Goal: Find specific page/section: Find specific page/section

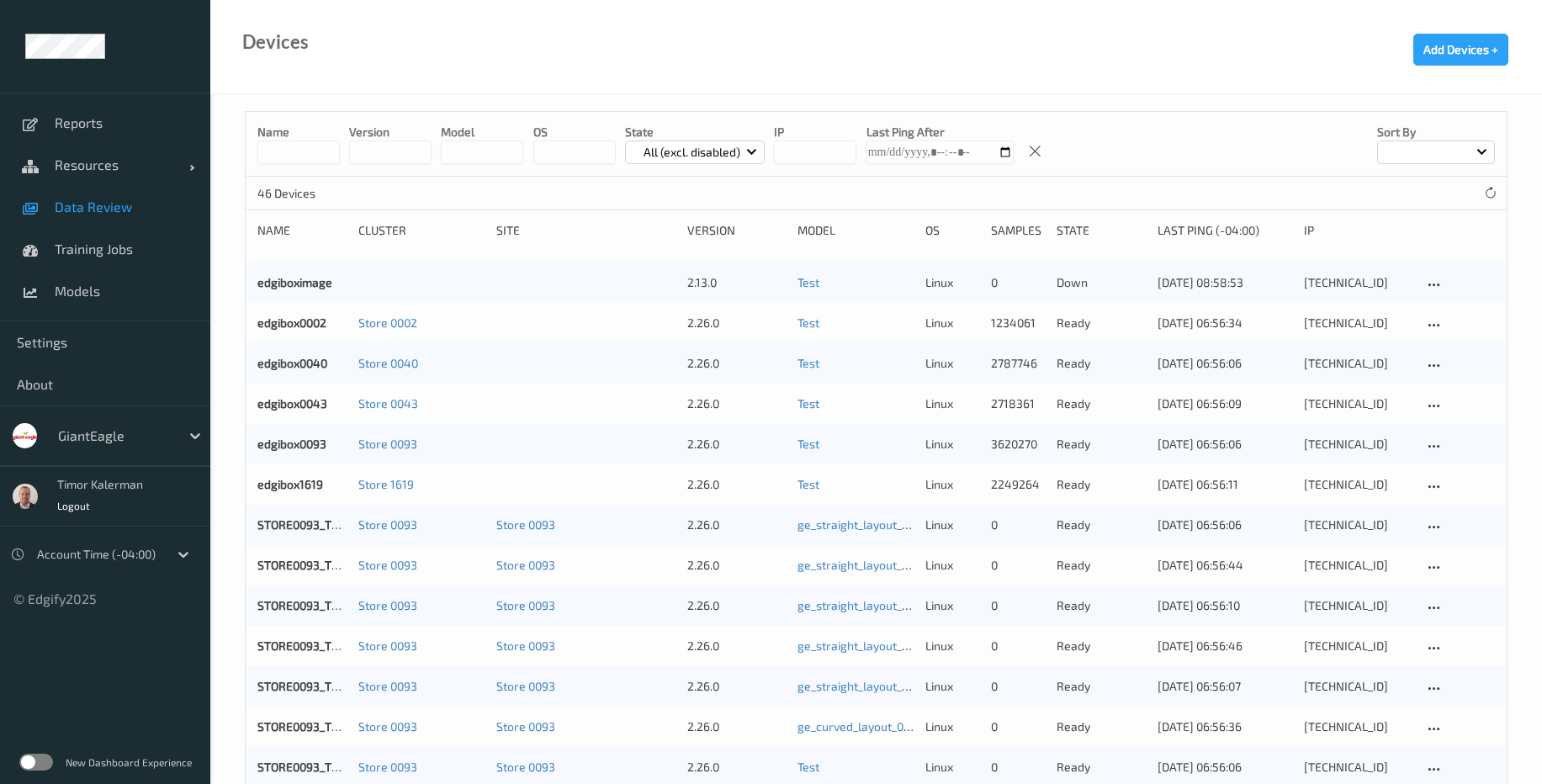
click at [124, 201] on span "Data Review" at bounding box center [124, 207] width 139 height 17
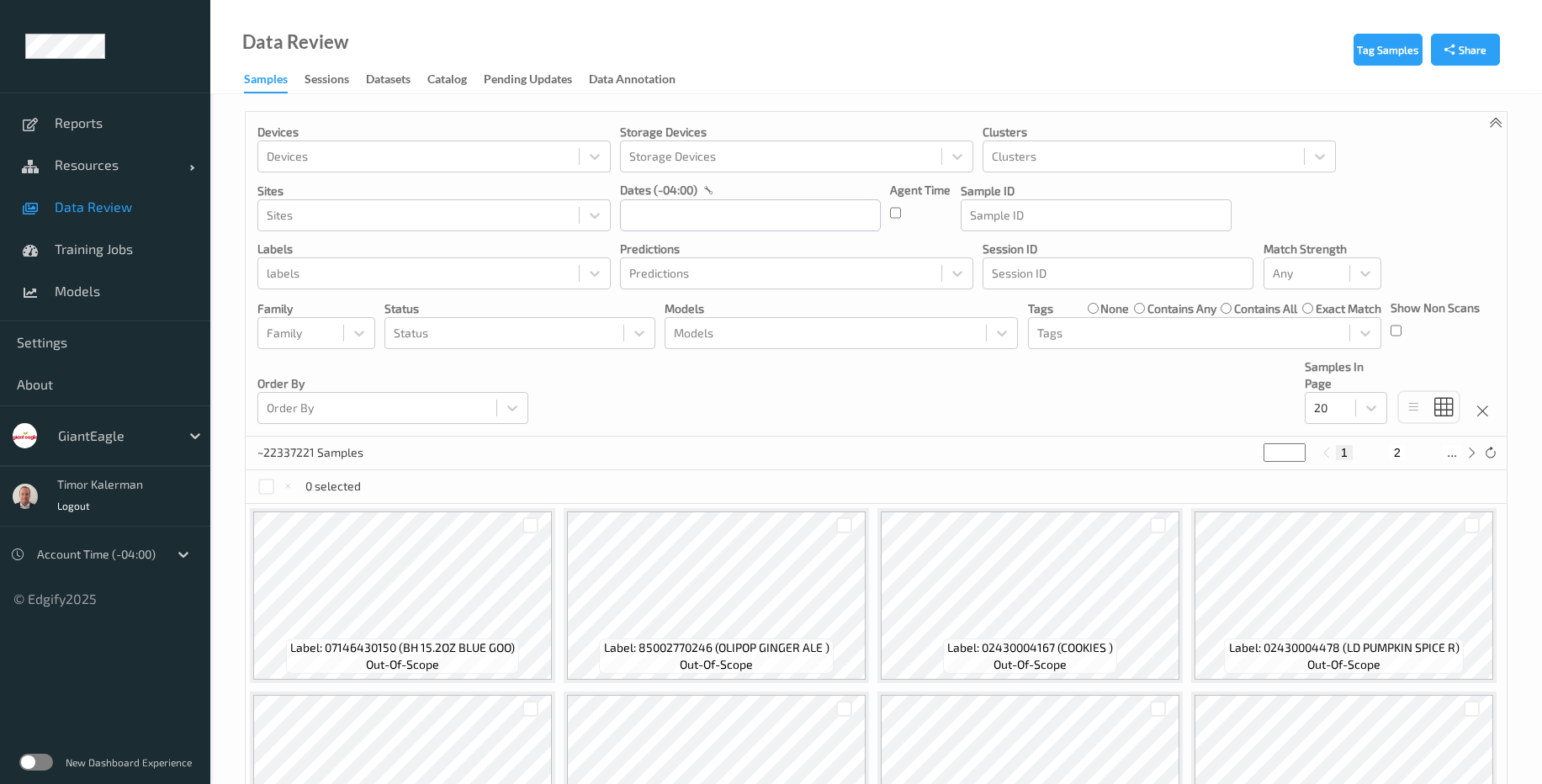
scroll to position [303, 0]
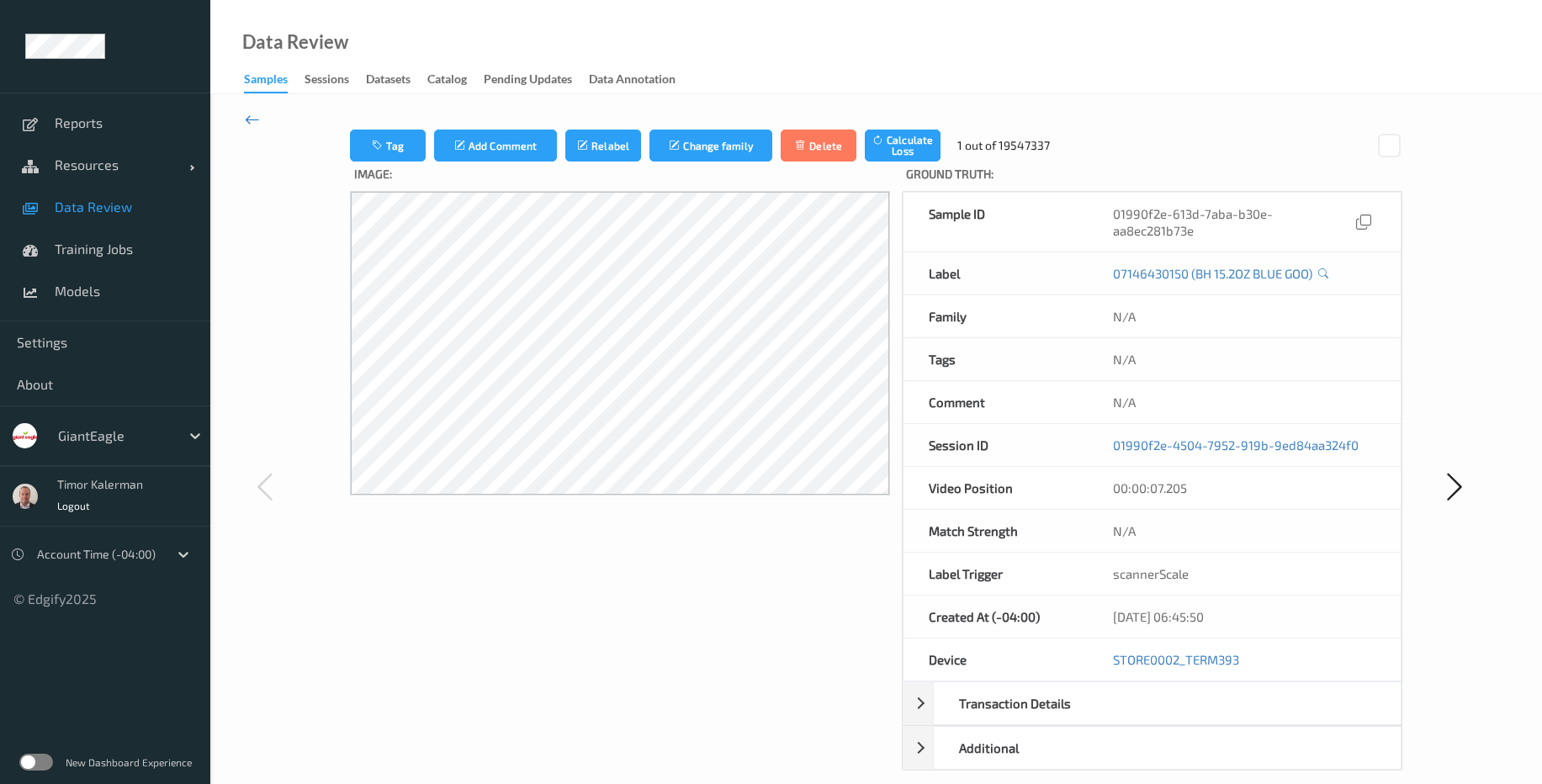
click at [245, 112] on icon at bounding box center [252, 119] width 15 height 18
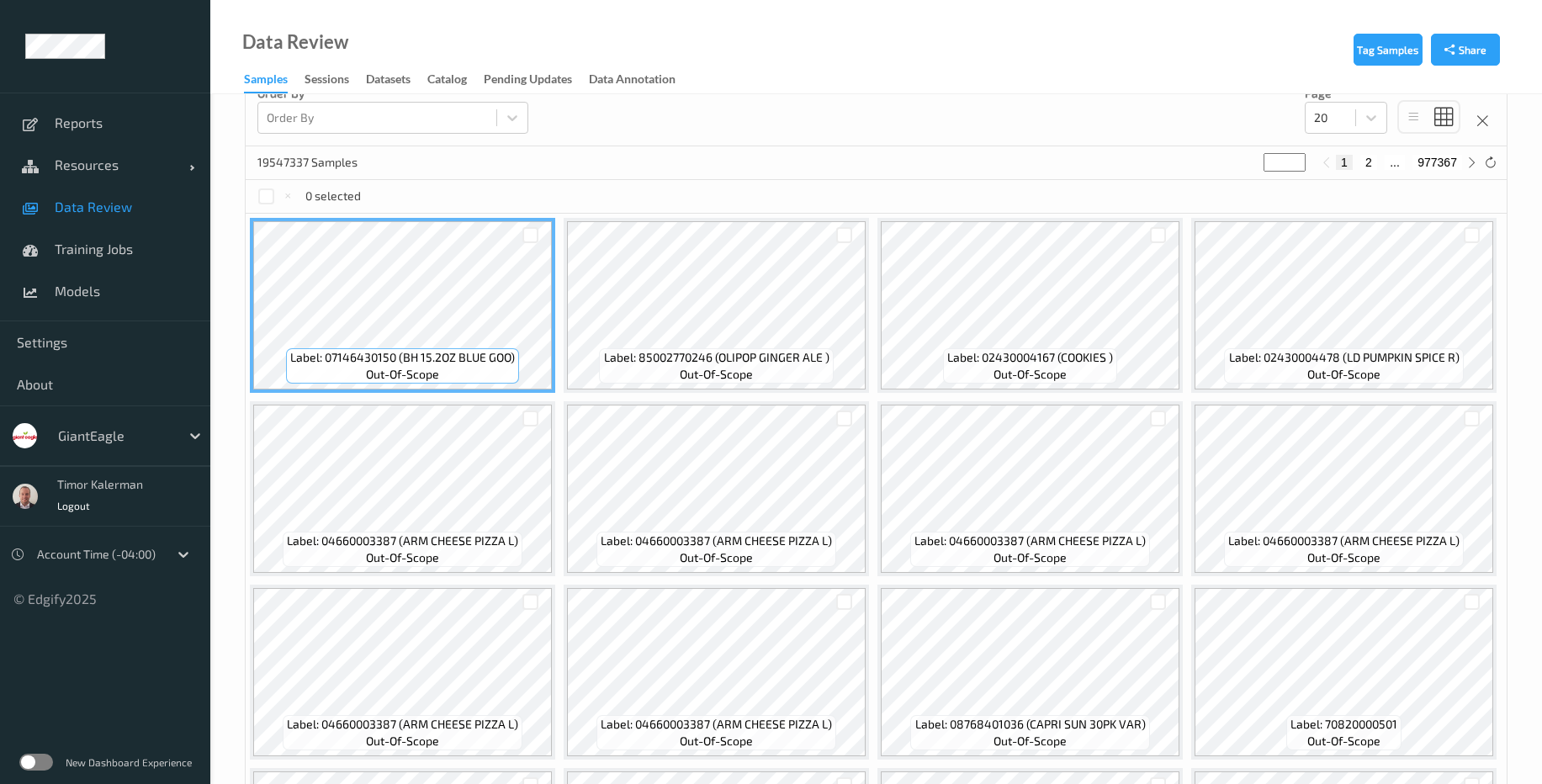
scroll to position [403, 0]
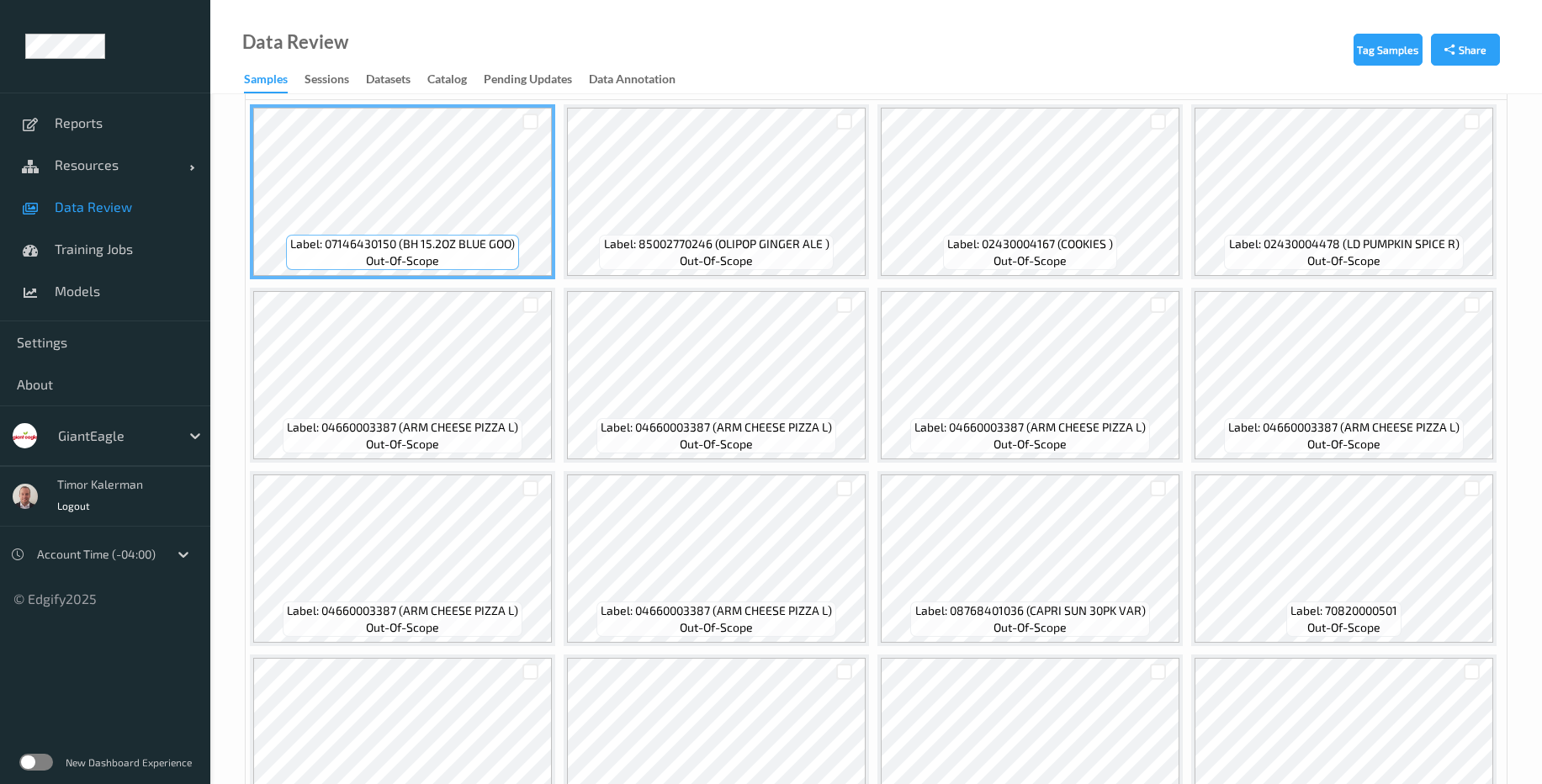
click at [69, 316] on div "Reports Resources Devices Clusters Sites Data Review Training Jobs Models" at bounding box center [105, 206] width 210 height 228
click at [72, 330] on link "Settings" at bounding box center [105, 343] width 210 height 42
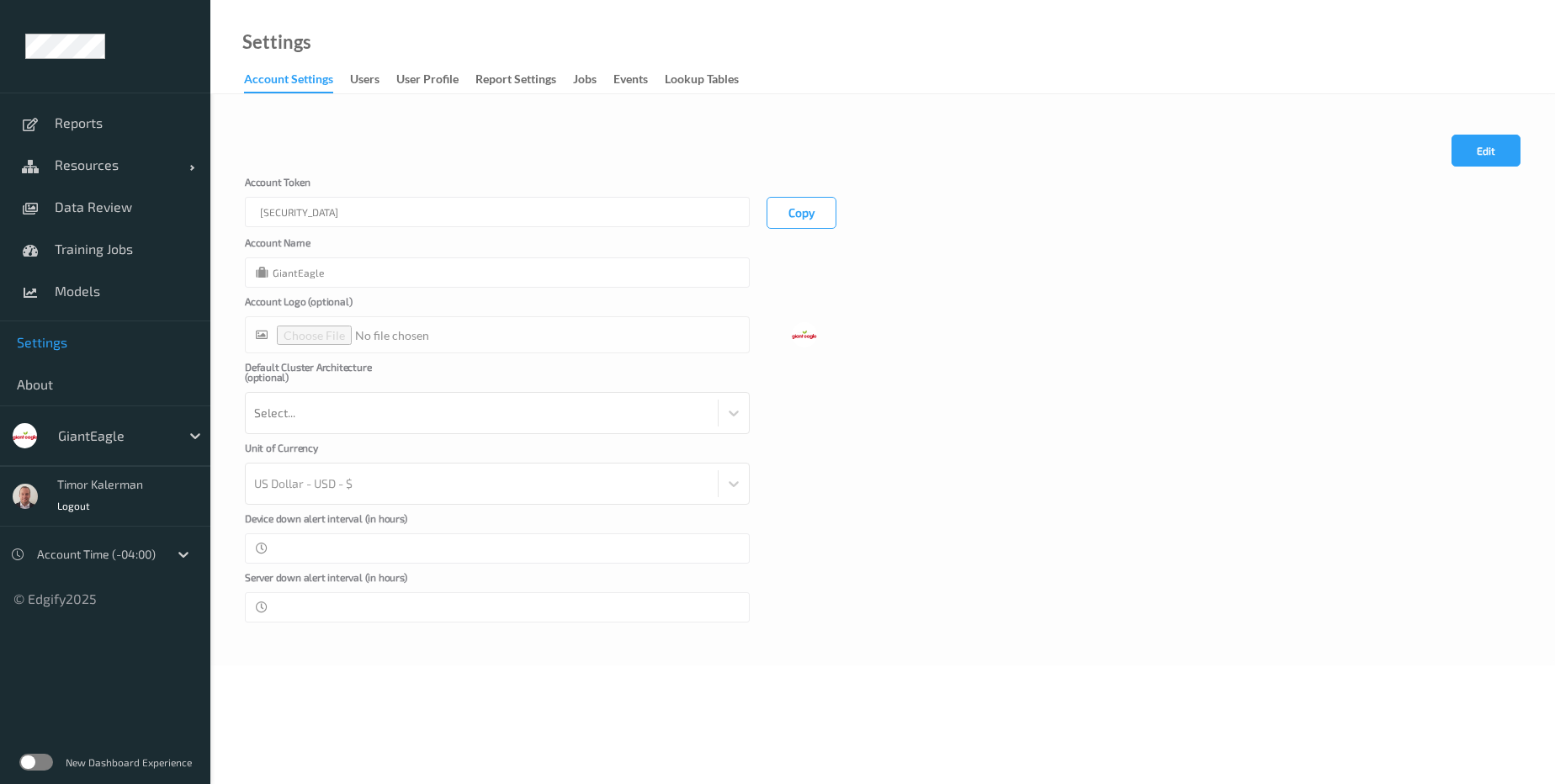
click at [166, 448] on div "GiantEagle" at bounding box center [114, 436] width 130 height 27
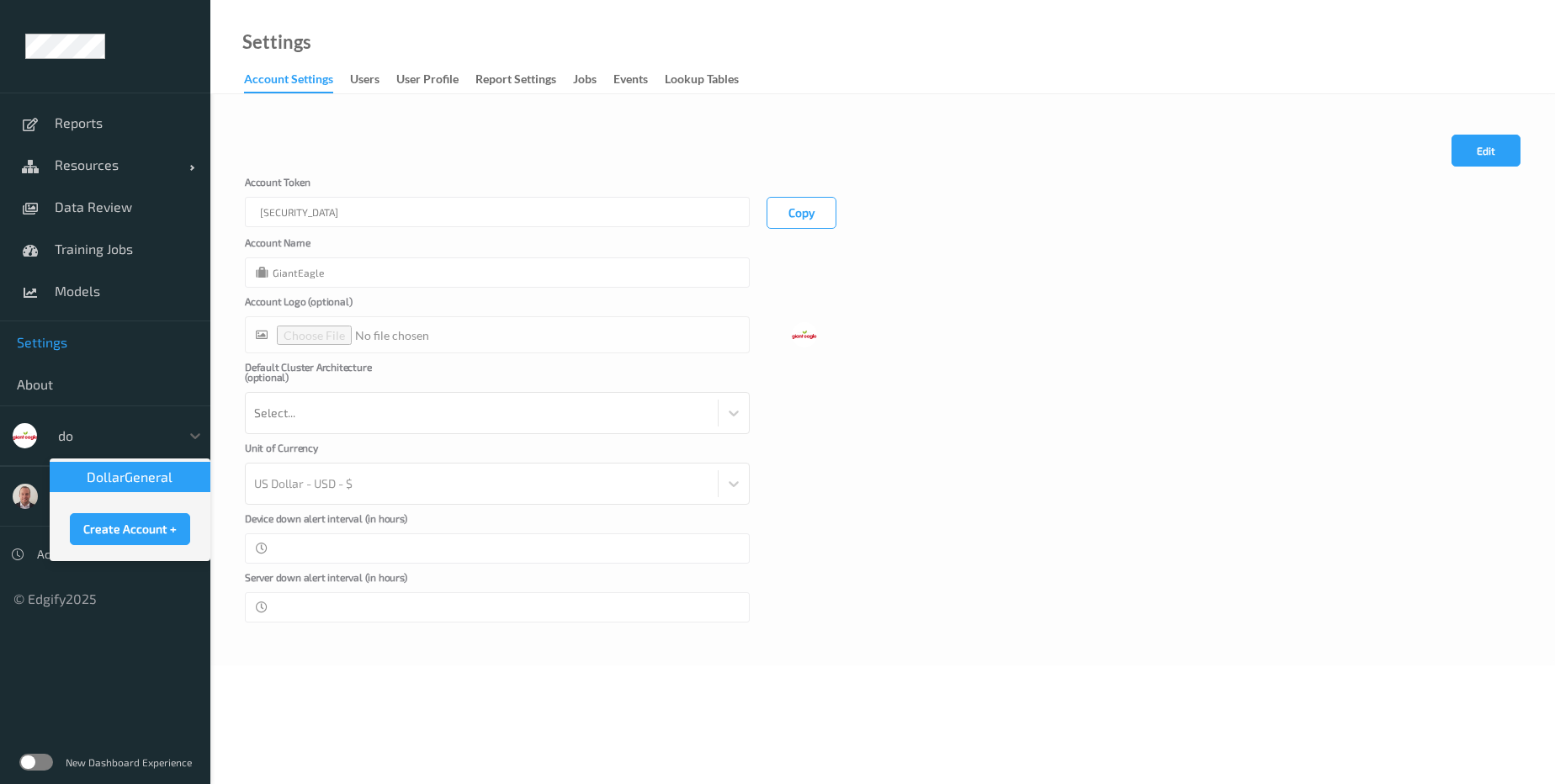
type input "dol"
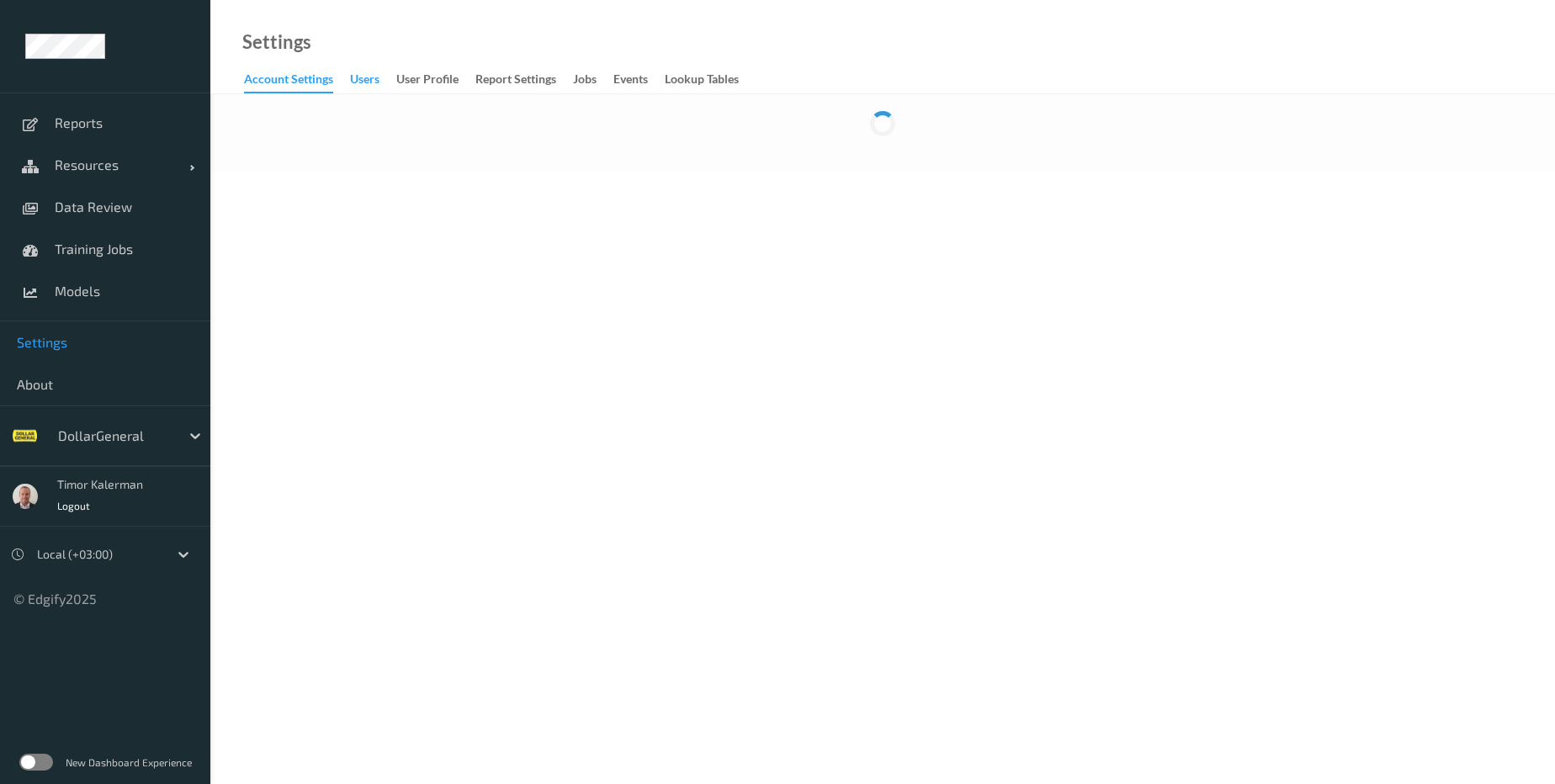
click at [360, 86] on div "users" at bounding box center [364, 81] width 30 height 21
click at [414, 84] on div "User Profile" at bounding box center [426, 81] width 62 height 21
click at [501, 80] on div "Report Settings" at bounding box center [515, 81] width 81 height 21
click at [441, 81] on div "User Profile" at bounding box center [426, 81] width 62 height 21
click at [523, 83] on div "Report Settings" at bounding box center [515, 81] width 81 height 21
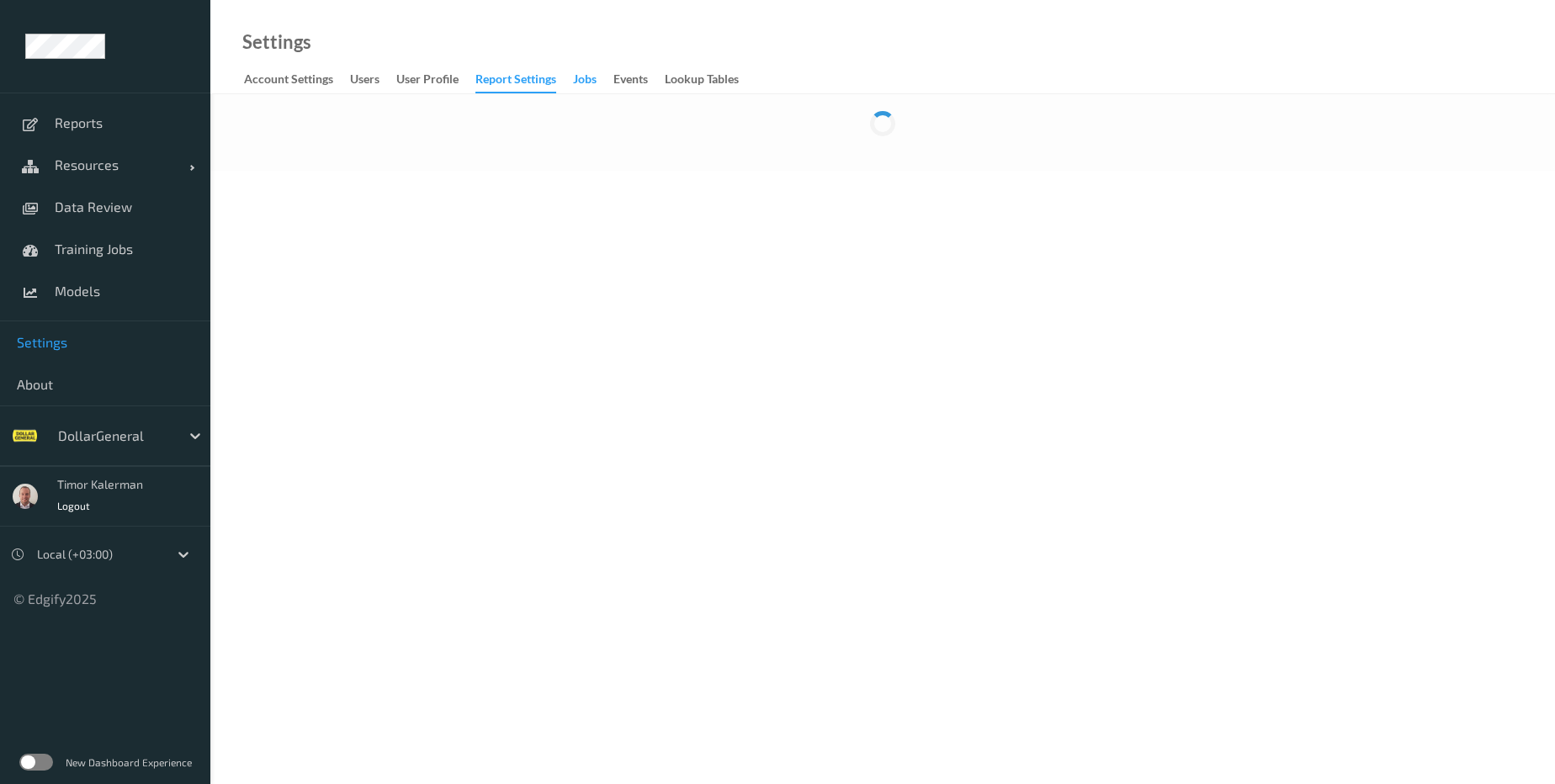
click at [584, 84] on div "Jobs" at bounding box center [584, 81] width 24 height 21
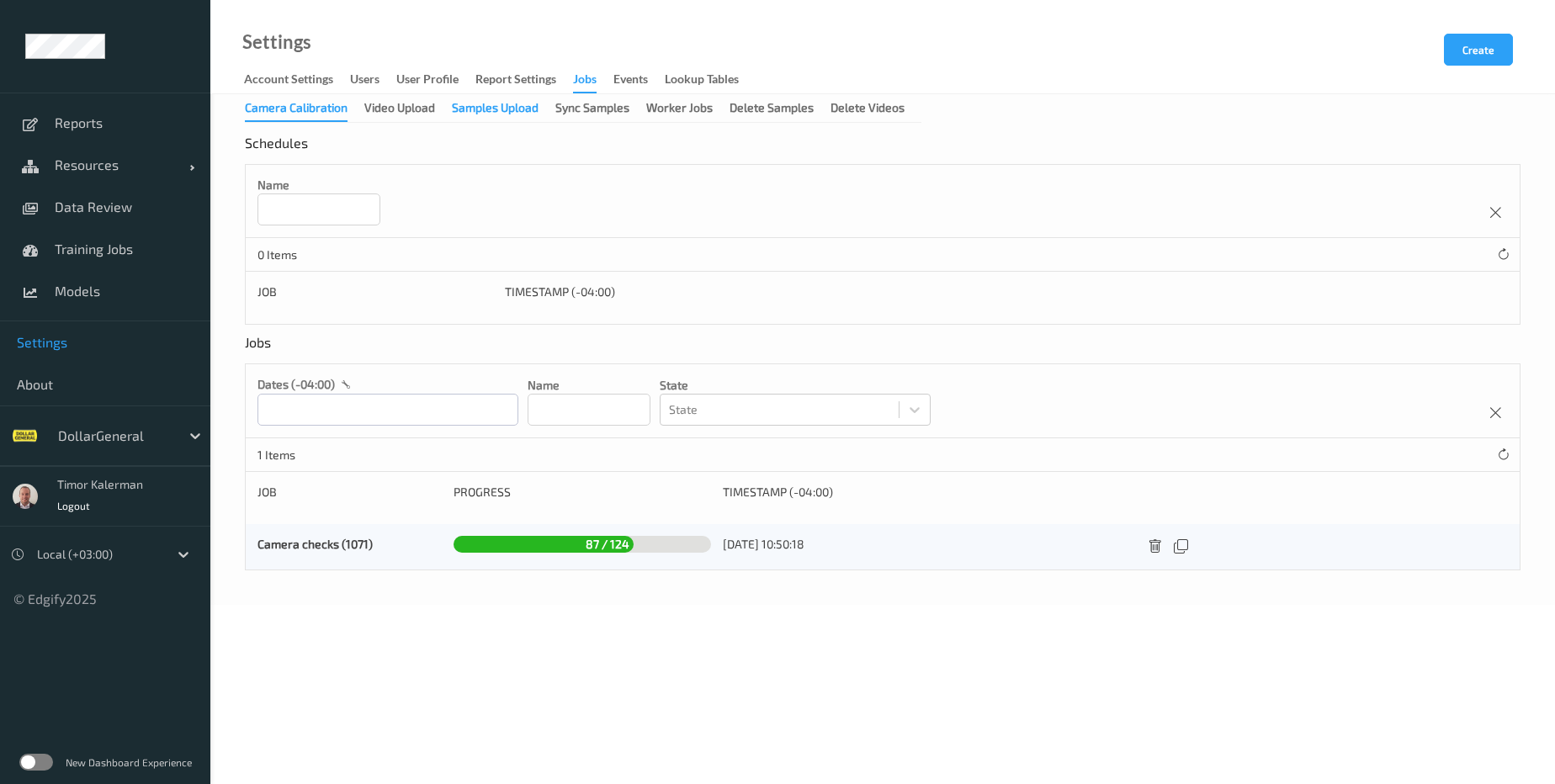
click at [496, 114] on div "Samples Upload" at bounding box center [495, 109] width 87 height 21
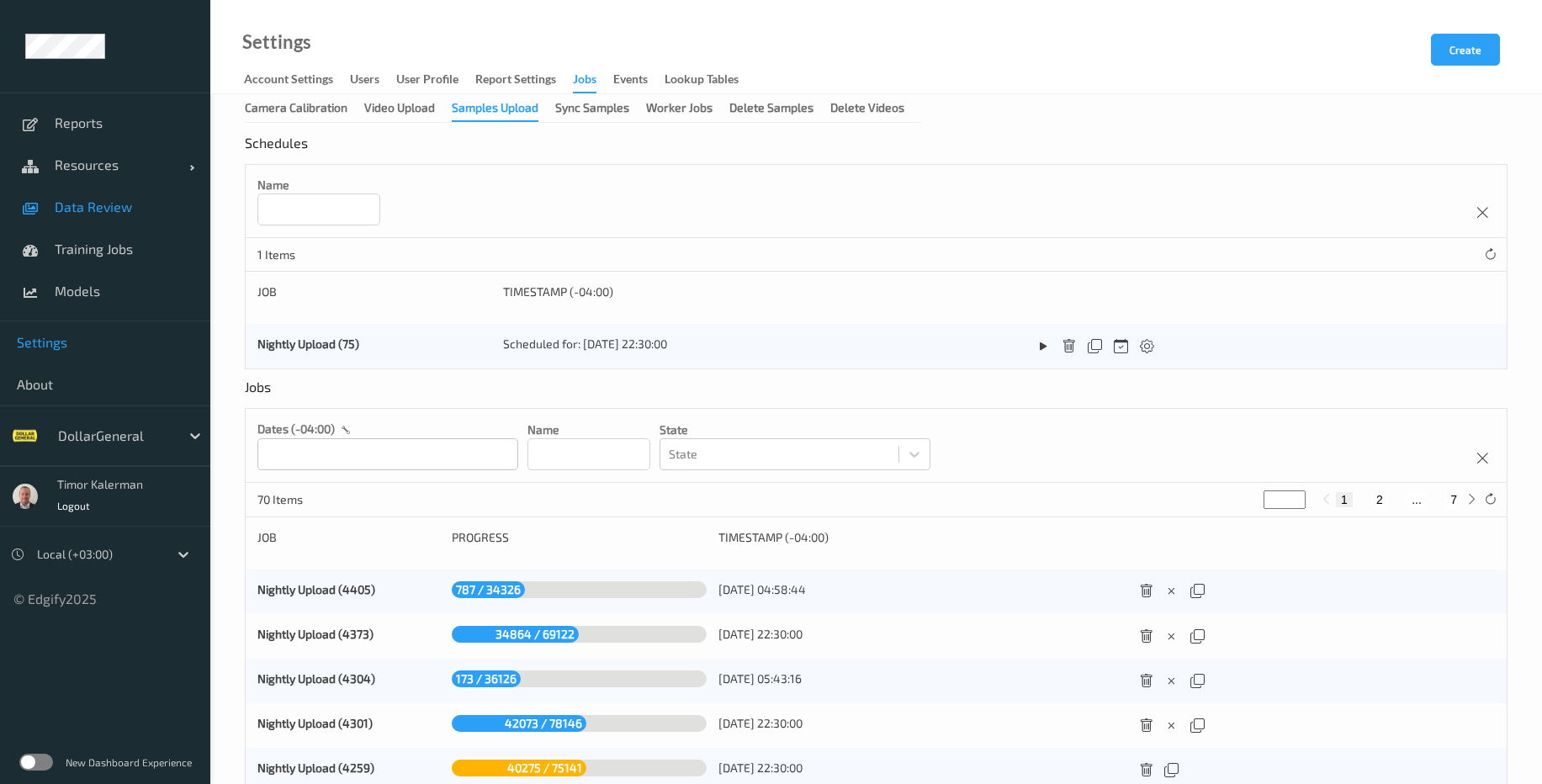
click at [123, 197] on link "Data Review" at bounding box center [105, 206] width 210 height 42
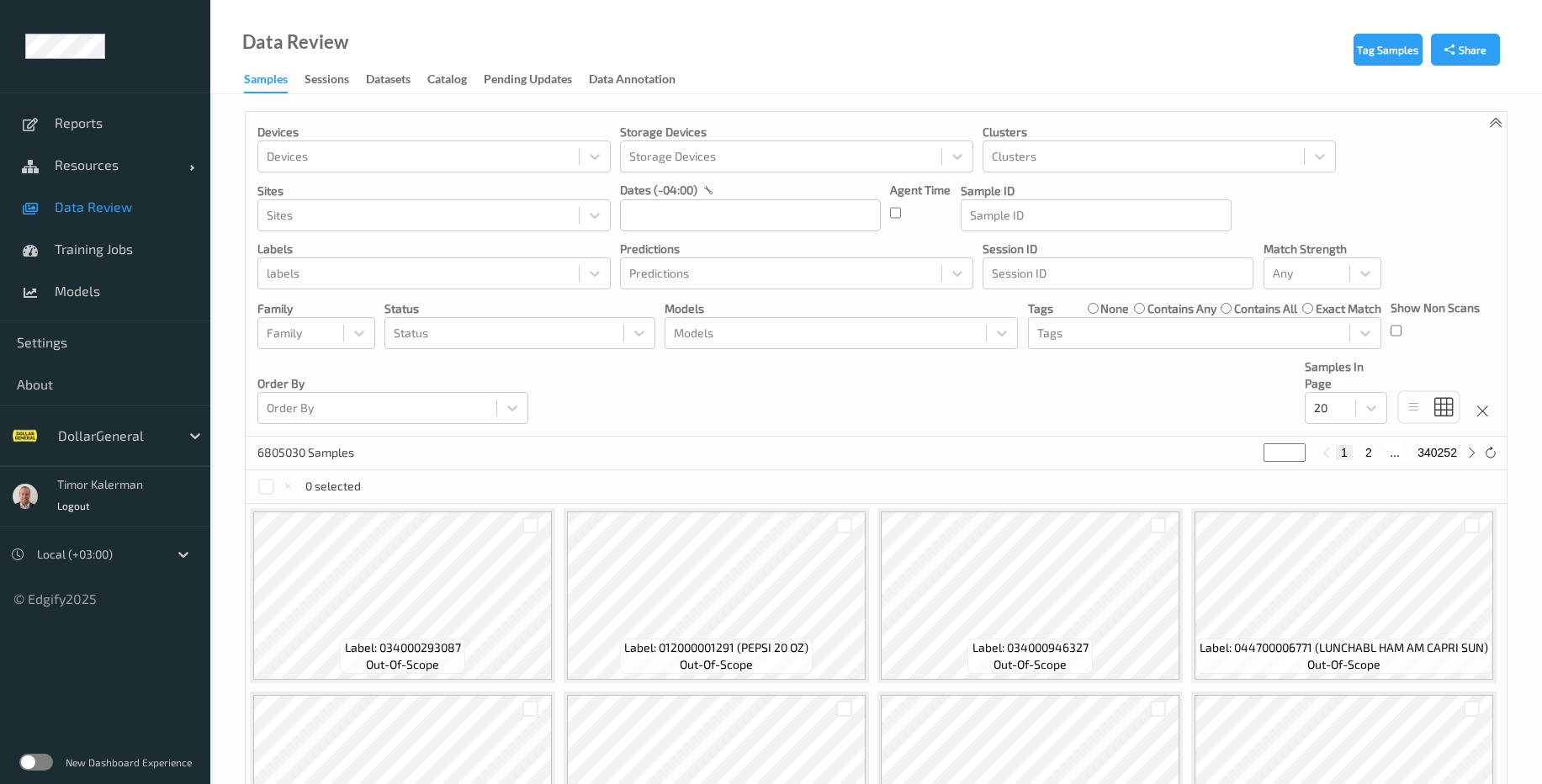
click at [34, 754] on label at bounding box center [35, 762] width 33 height 17
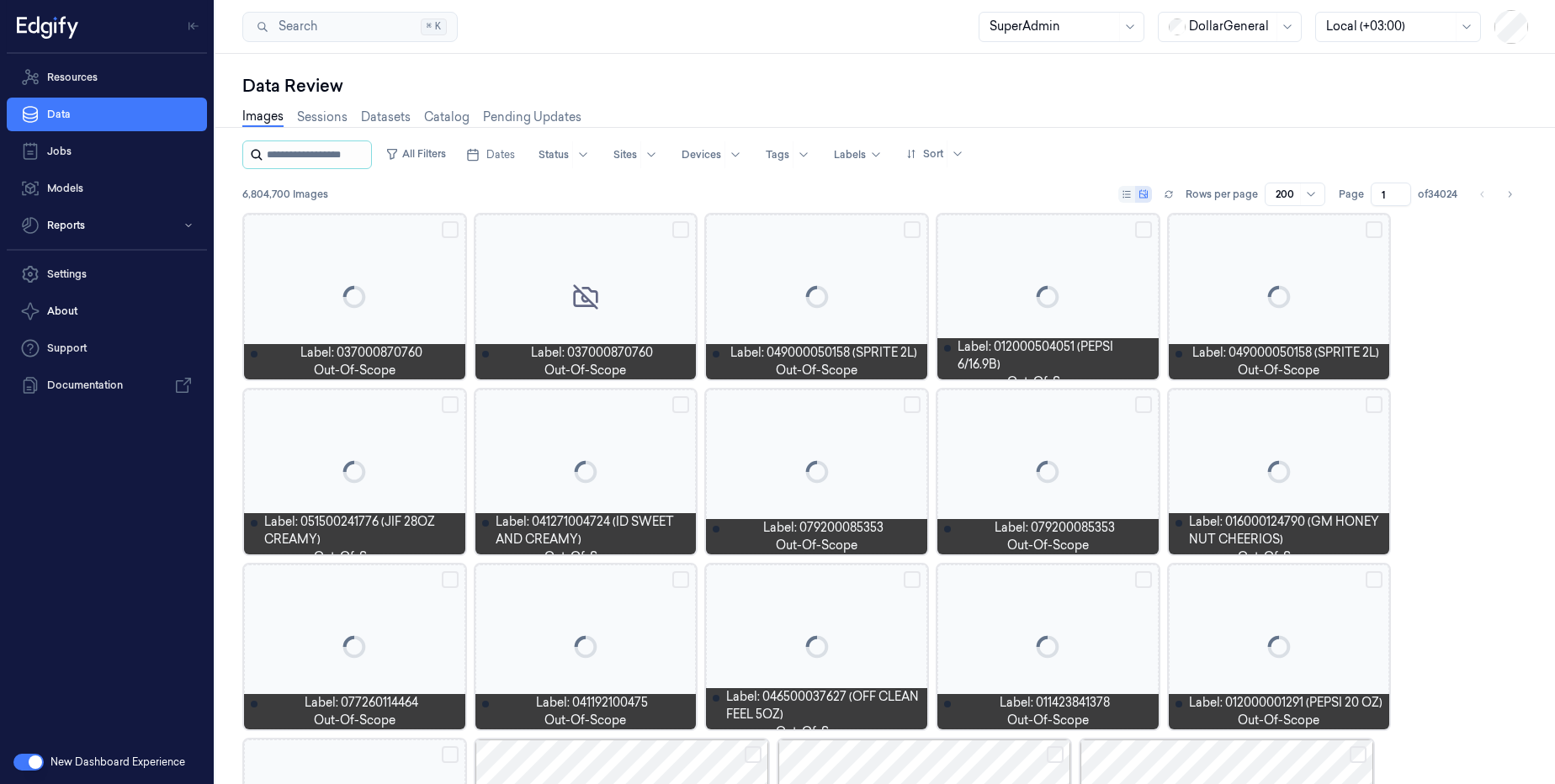
click at [336, 148] on input "string" at bounding box center [317, 155] width 101 height 27
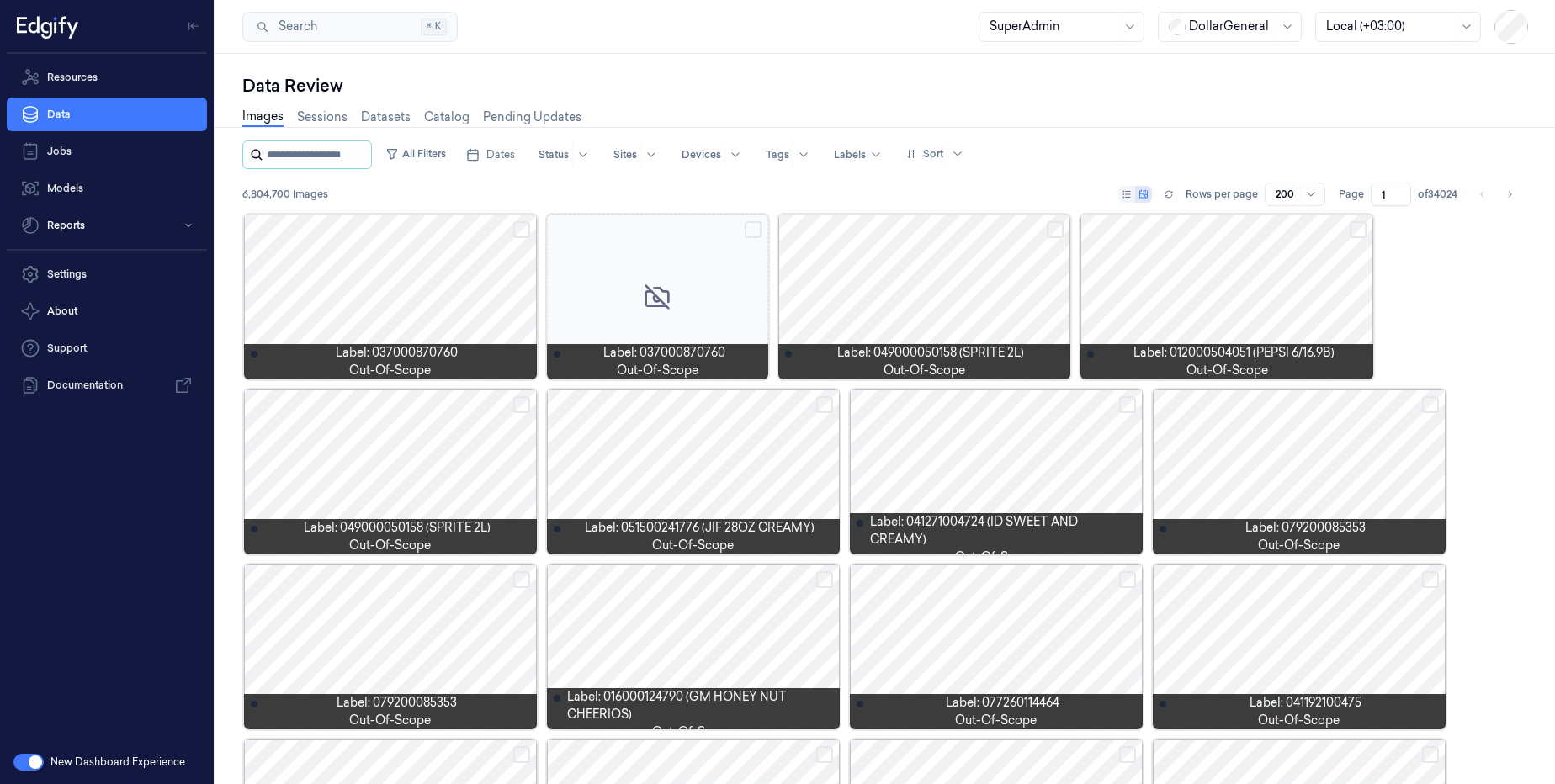
click at [338, 160] on input "string" at bounding box center [317, 155] width 101 height 27
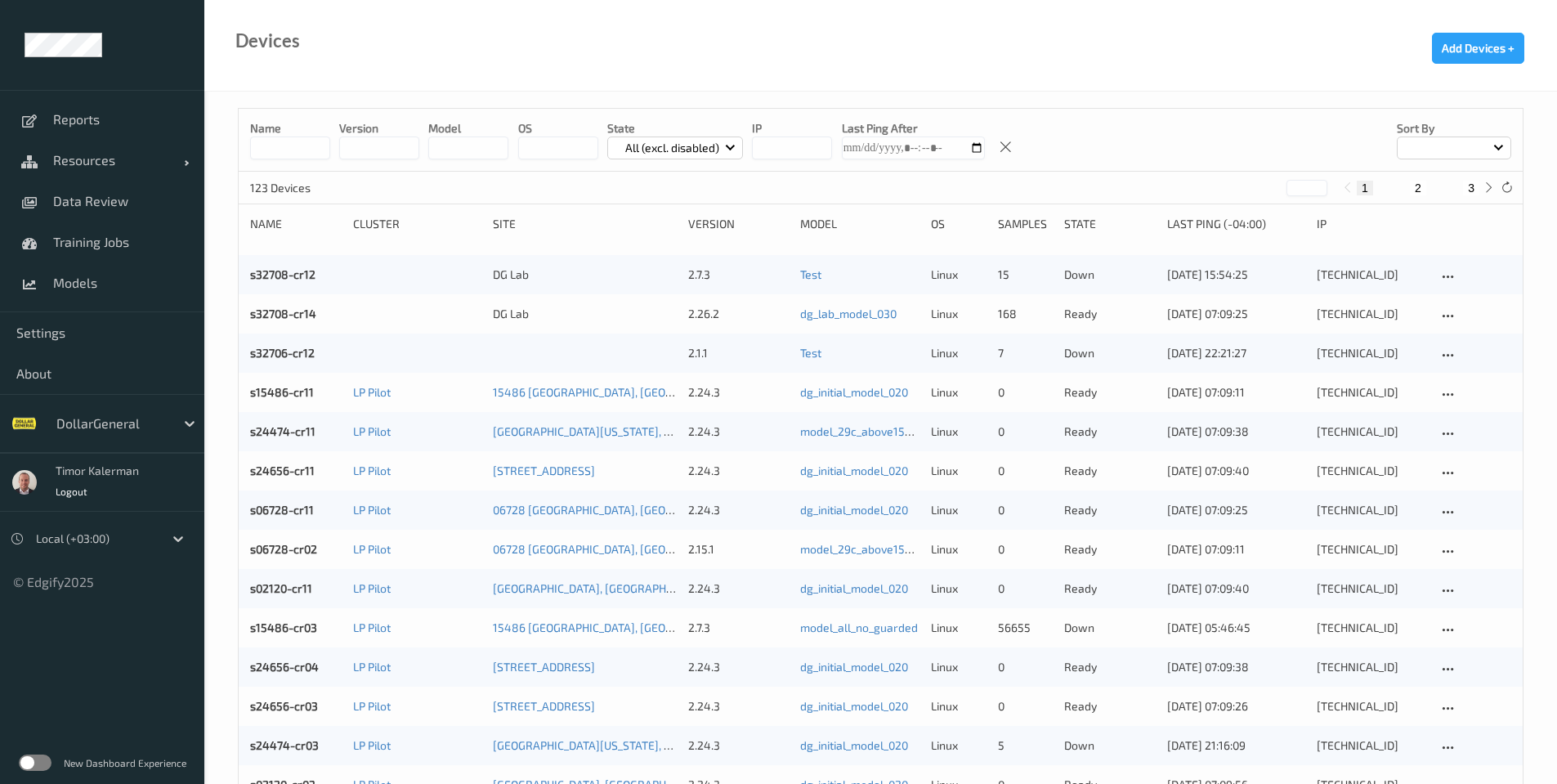
click at [124, 411] on div "DollarGeneral" at bounding box center [111, 423] width 127 height 26
click at [101, 201] on span "Data Review" at bounding box center [120, 202] width 135 height 17
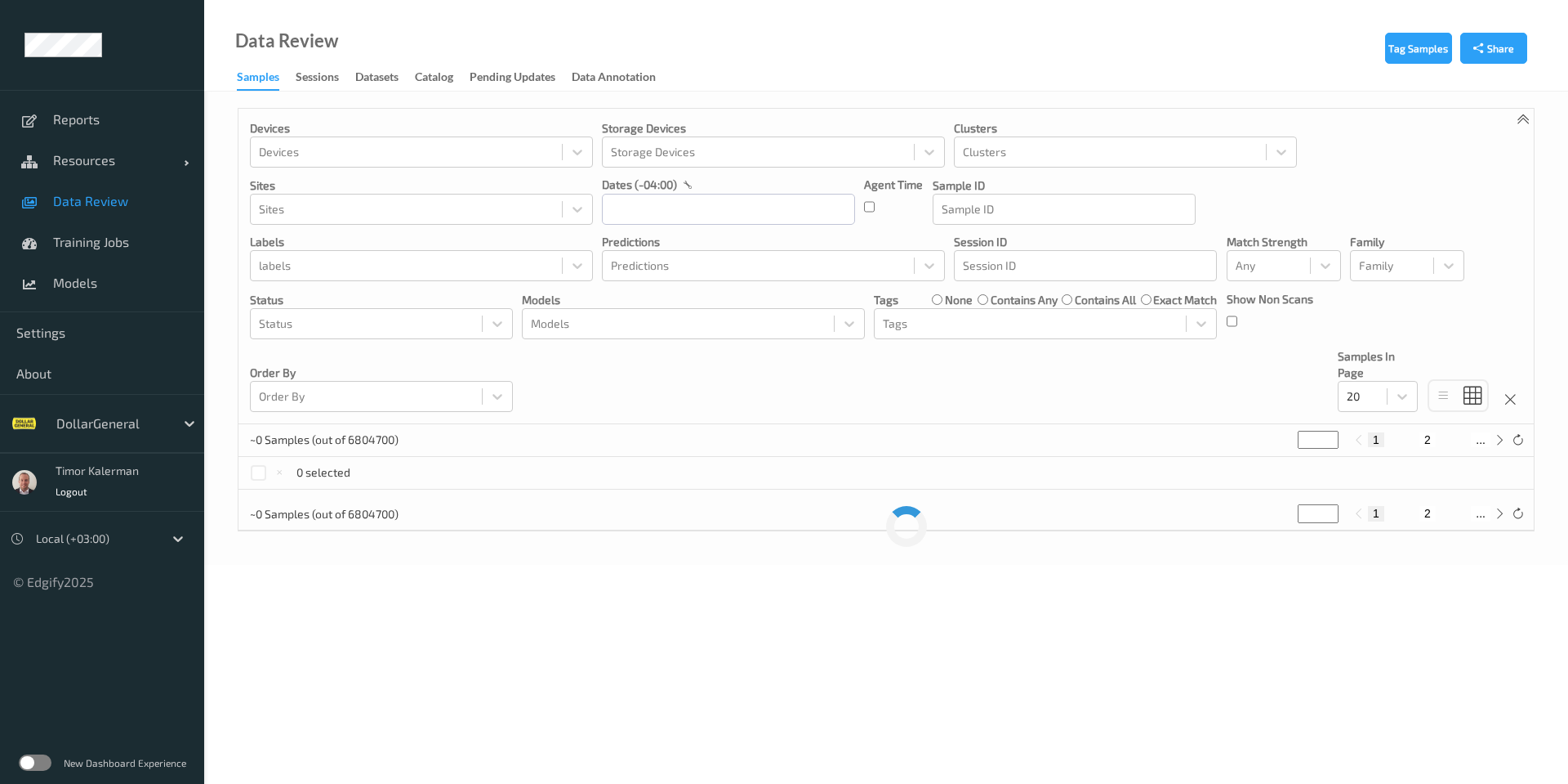
click at [131, 417] on div at bounding box center [111, 423] width 110 height 19
